Goal: Find specific page/section: Find specific page/section

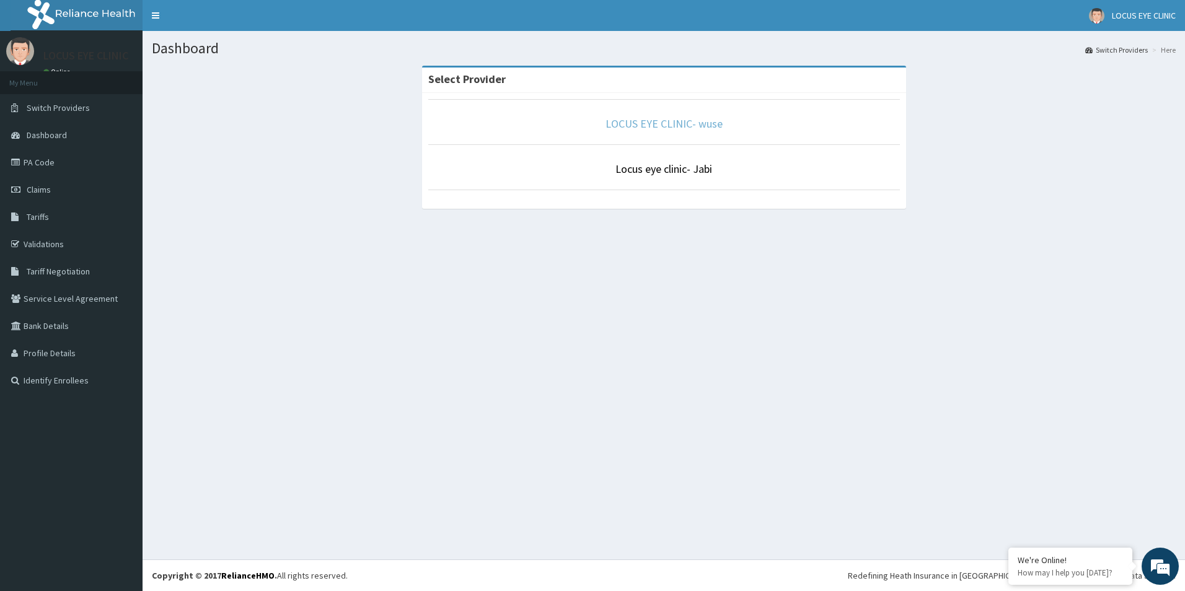
click at [667, 125] on link "LOCUS EYE CLINIC- wuse" at bounding box center [663, 123] width 117 height 14
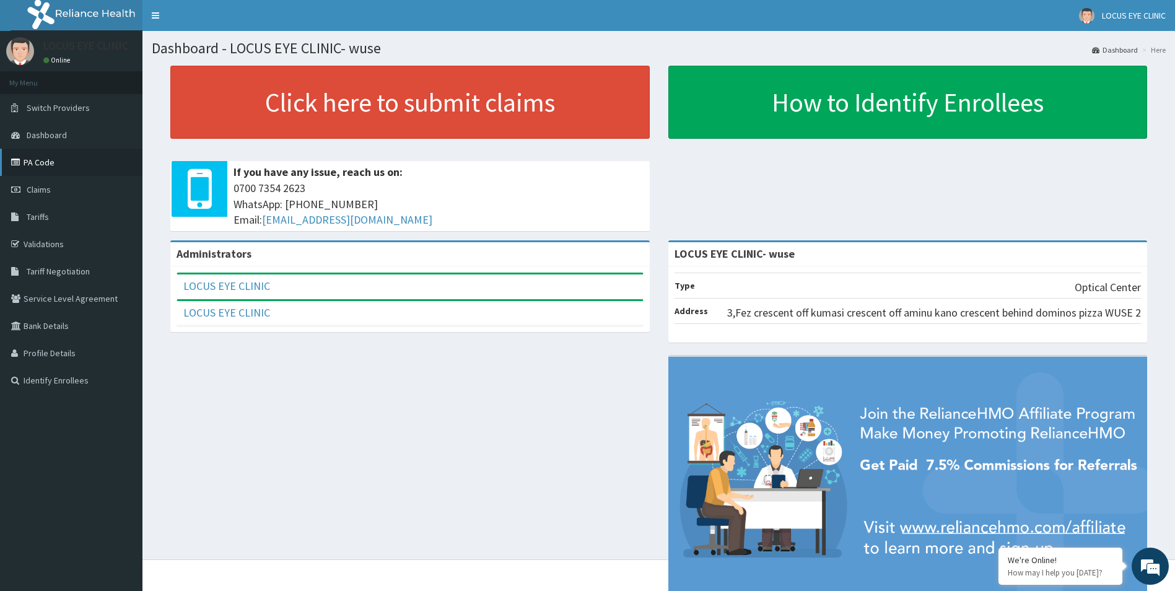
click at [48, 172] on link "PA Code" at bounding box center [71, 162] width 142 height 27
